Goal: Find specific page/section: Find specific page/section

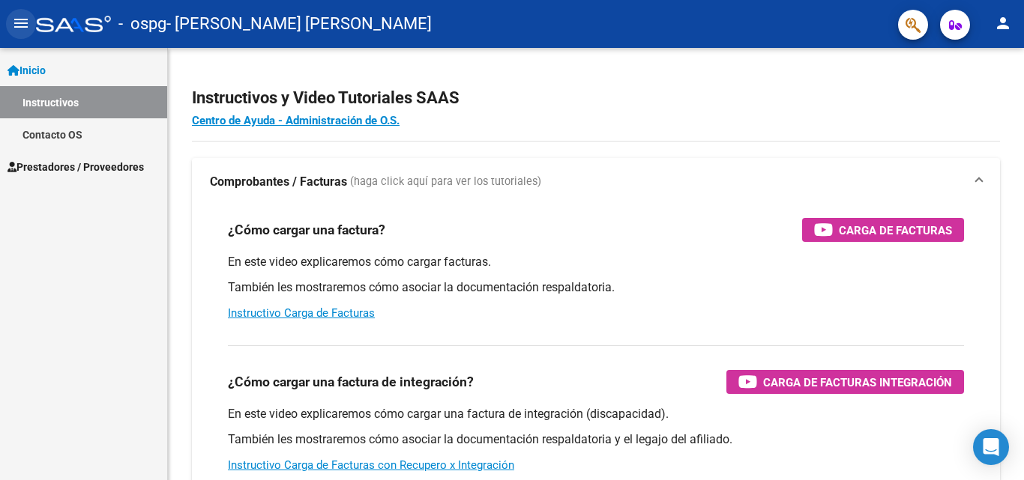
click at [21, 25] on mat-icon "menu" at bounding box center [21, 23] width 18 height 18
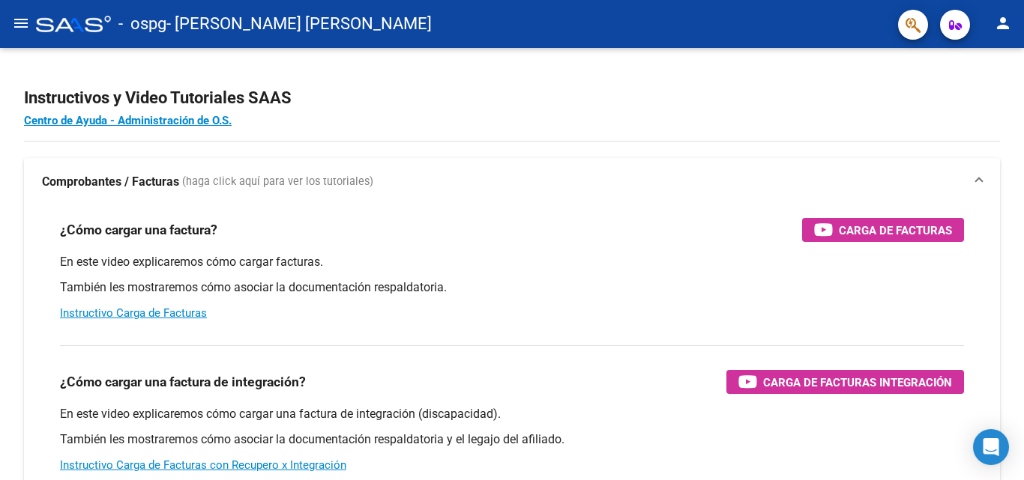
click at [11, 30] on button "menu" at bounding box center [21, 24] width 30 height 30
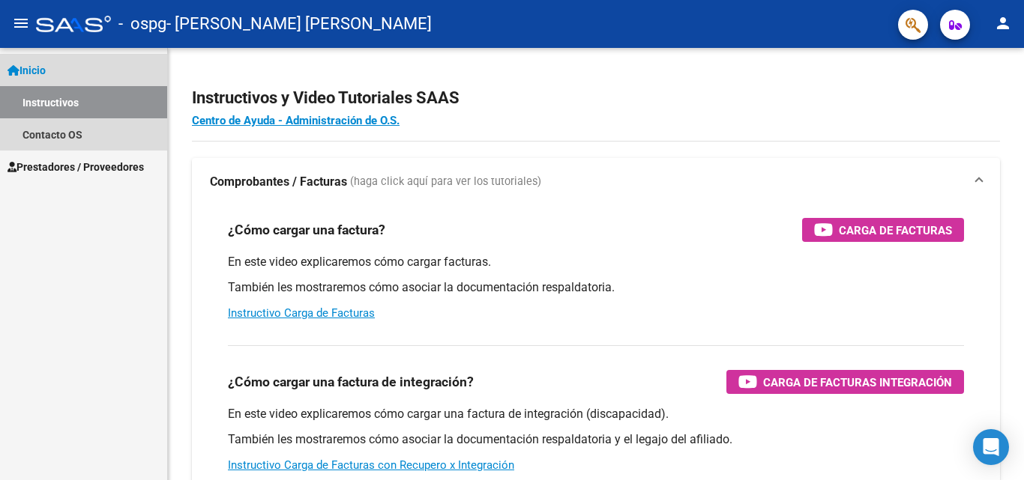
click at [64, 65] on link "Inicio" at bounding box center [83, 70] width 167 height 32
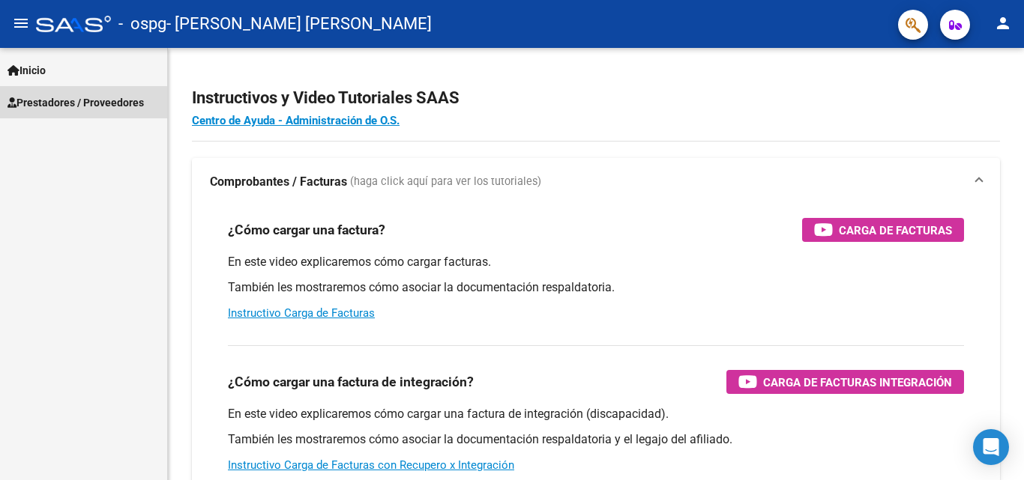
click at [62, 104] on span "Prestadores / Proveedores" at bounding box center [75, 102] width 136 height 16
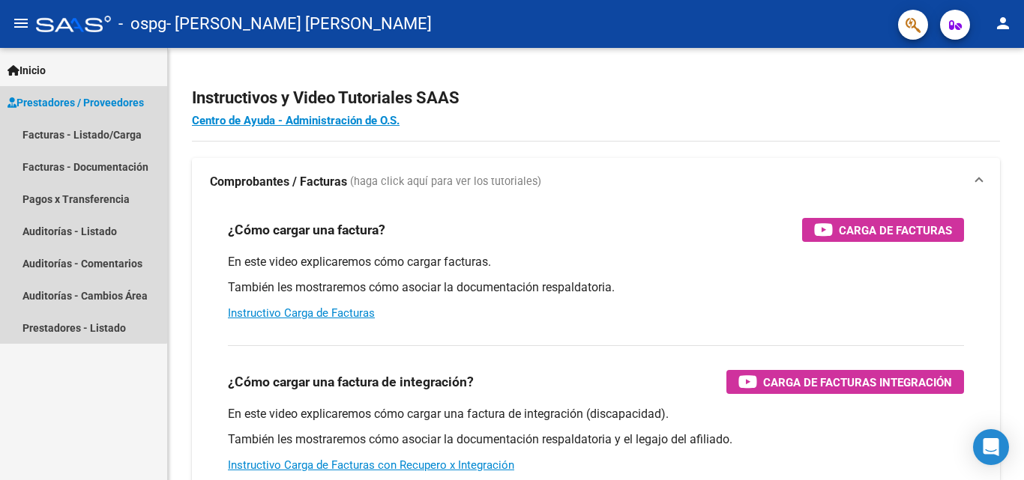
click at [82, 101] on span "Prestadores / Proveedores" at bounding box center [75, 102] width 136 height 16
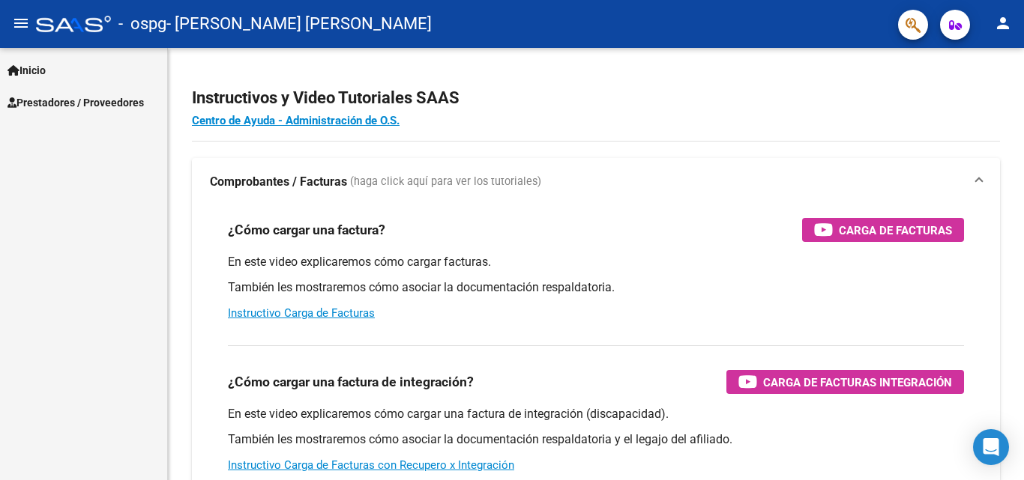
click at [82, 101] on span "Prestadores / Proveedores" at bounding box center [75, 102] width 136 height 16
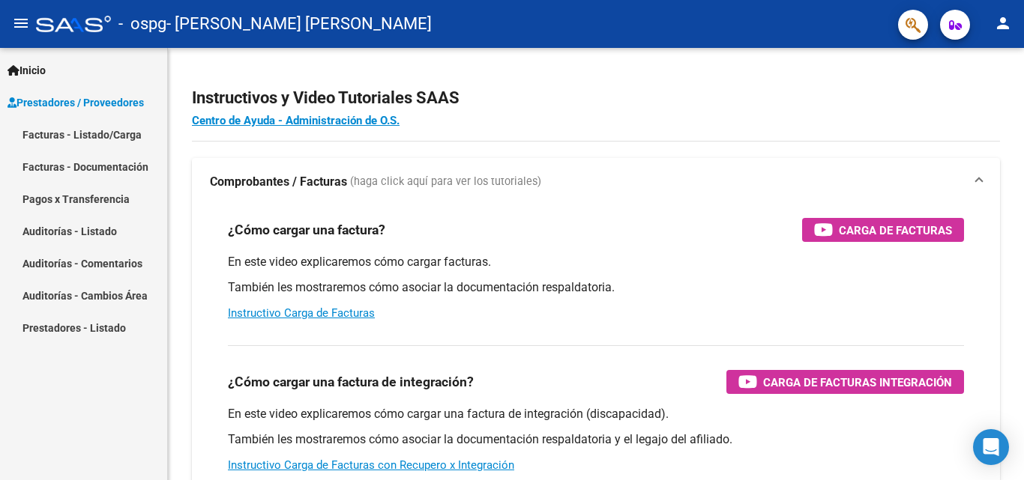
click at [59, 135] on link "Facturas - Listado/Carga" at bounding box center [83, 134] width 167 height 32
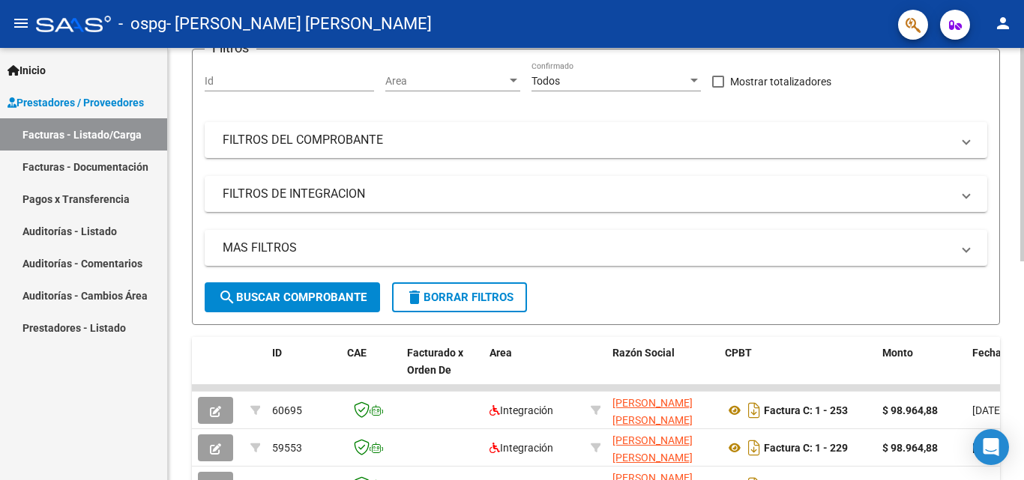
scroll to position [123, 0]
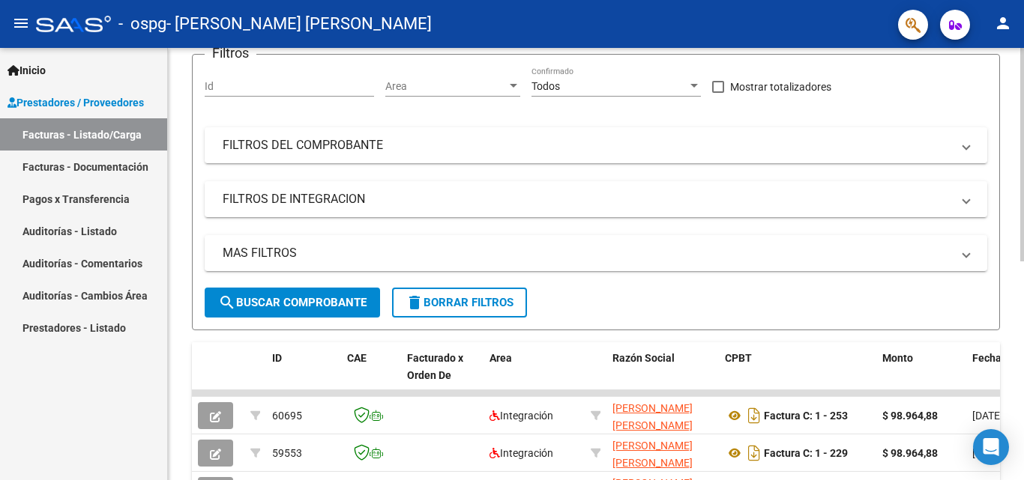
click at [1023, 203] on div at bounding box center [1022, 218] width 4 height 214
